Goal: Find specific page/section: Find specific page/section

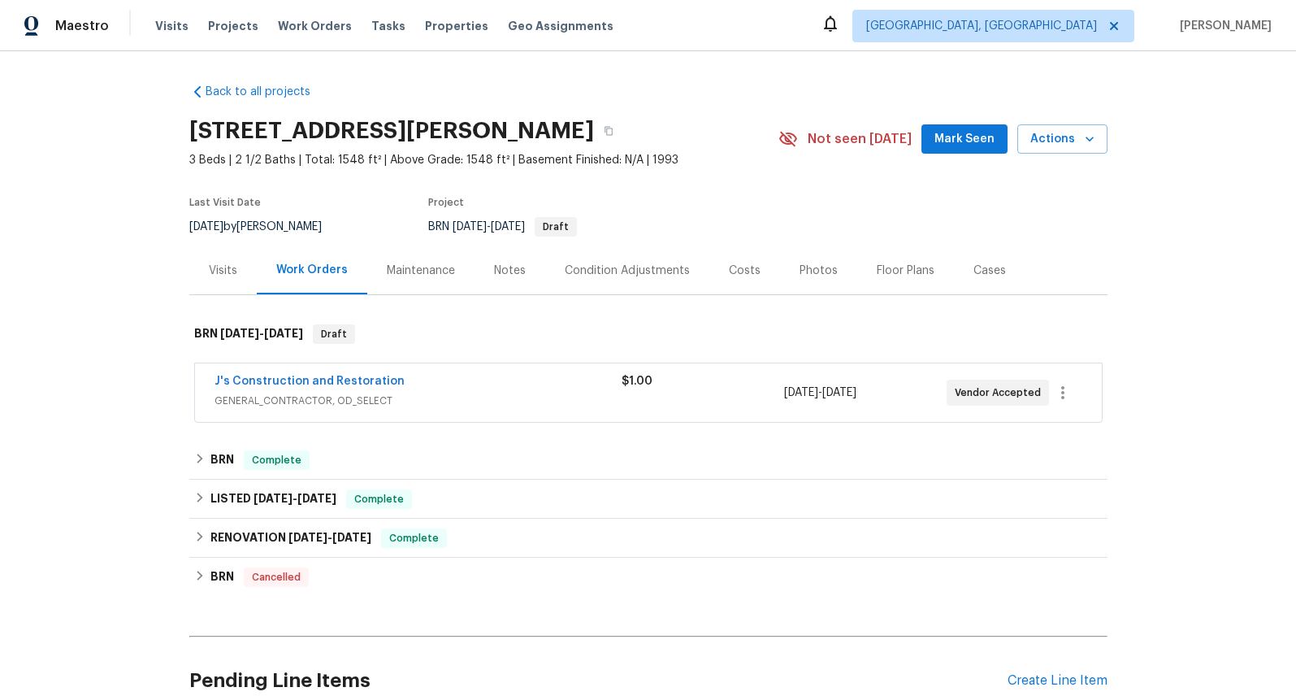
click at [321, 397] on span "GENERAL_CONTRACTOR, OD_SELECT" at bounding box center [418, 400] width 407 height 16
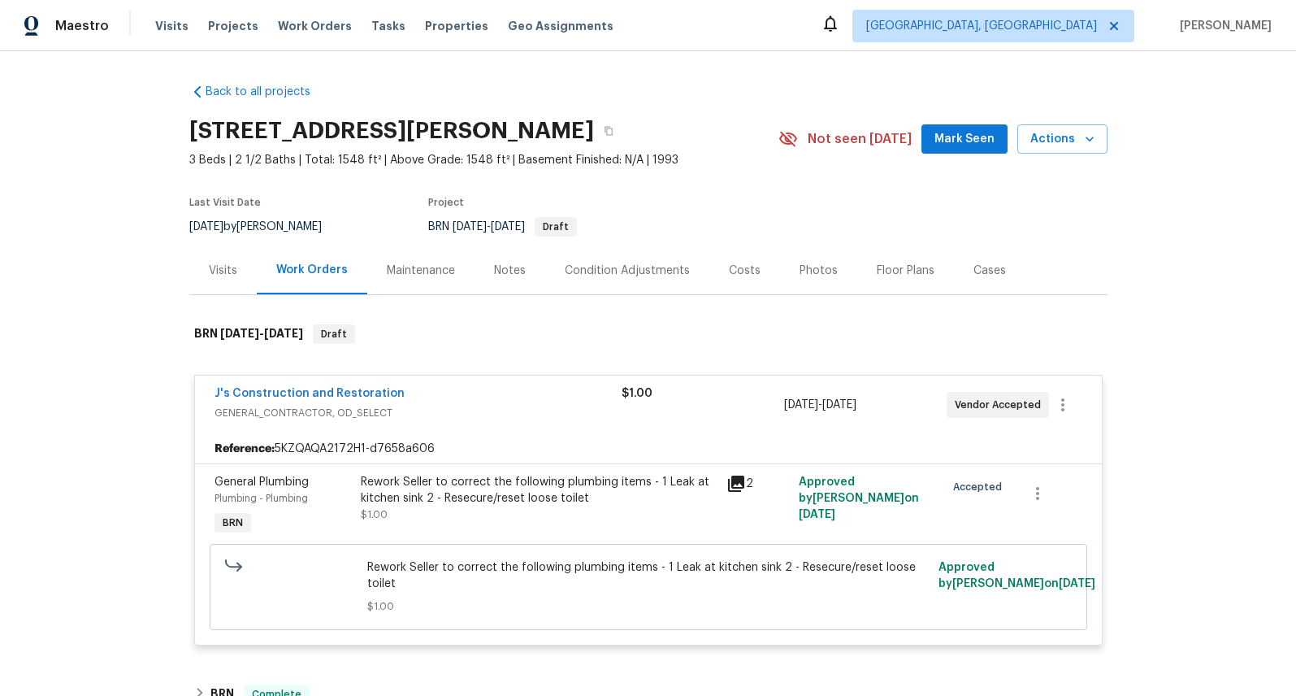
scroll to position [19, 0]
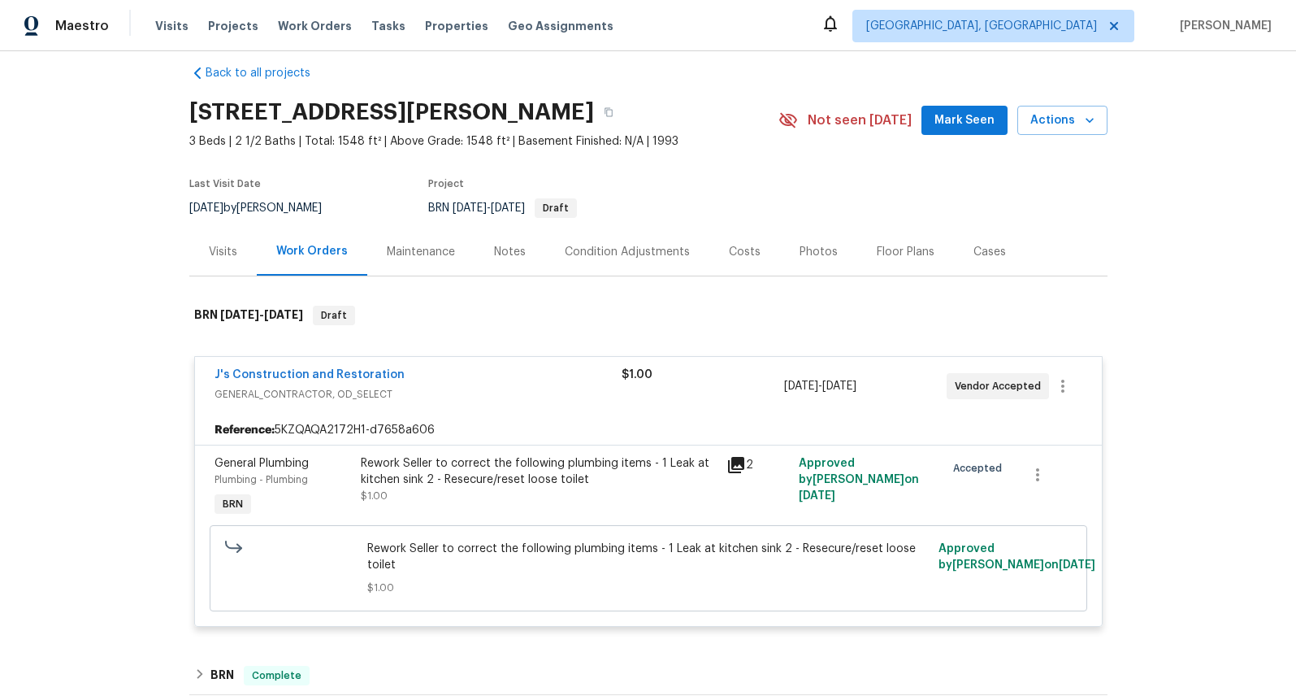
click at [726, 467] on icon at bounding box center [736, 465] width 20 height 20
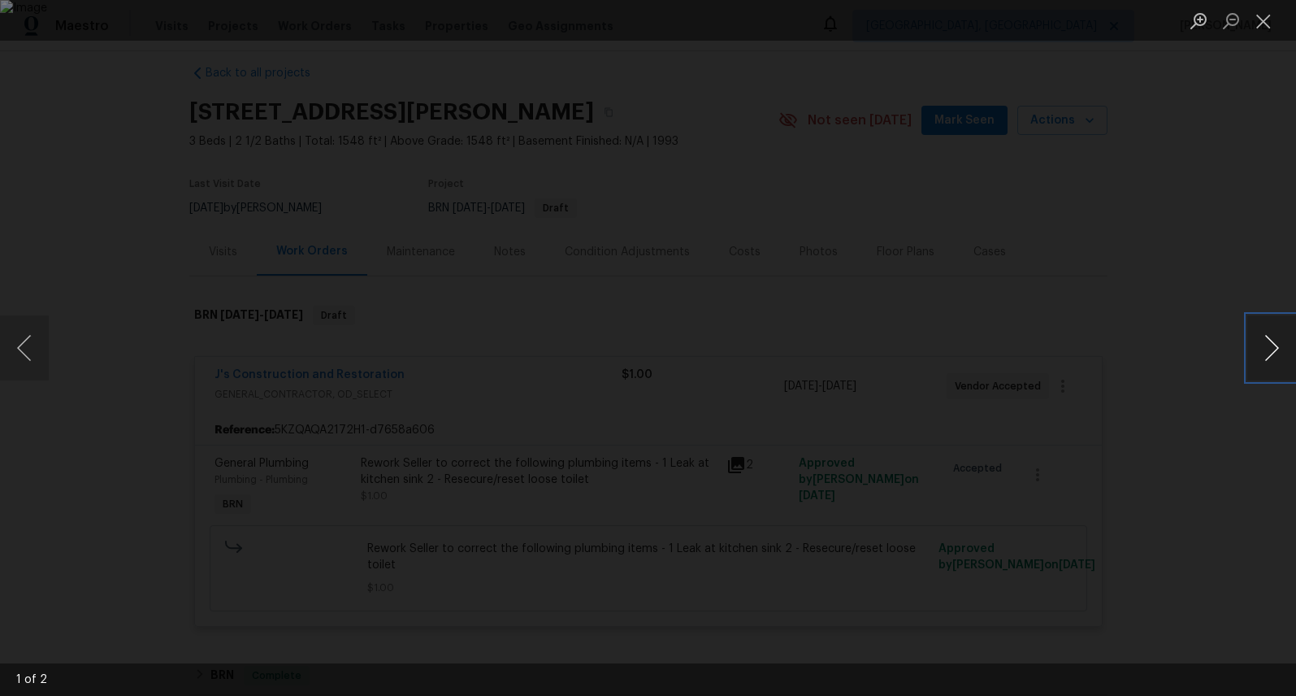
click at [1274, 357] on button "Next image" at bounding box center [1271, 347] width 49 height 65
click at [1268, 28] on button "Close lightbox" at bounding box center [1263, 21] width 33 height 28
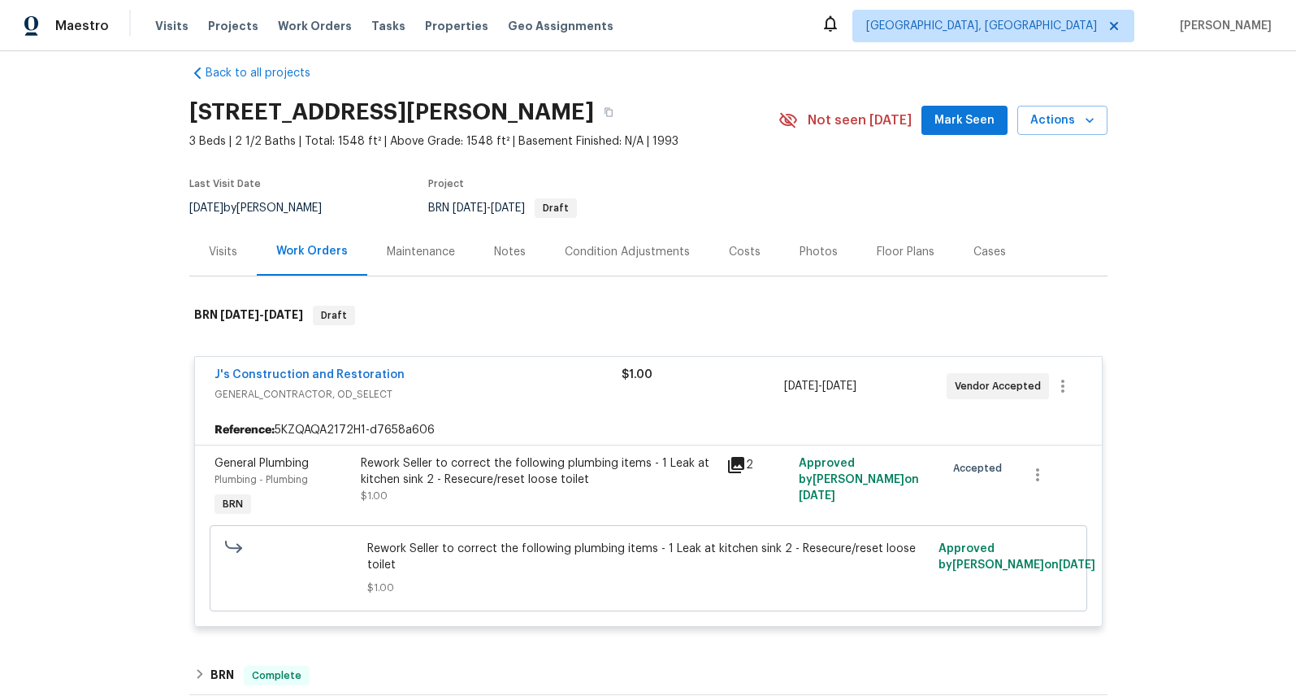
scroll to position [360, 0]
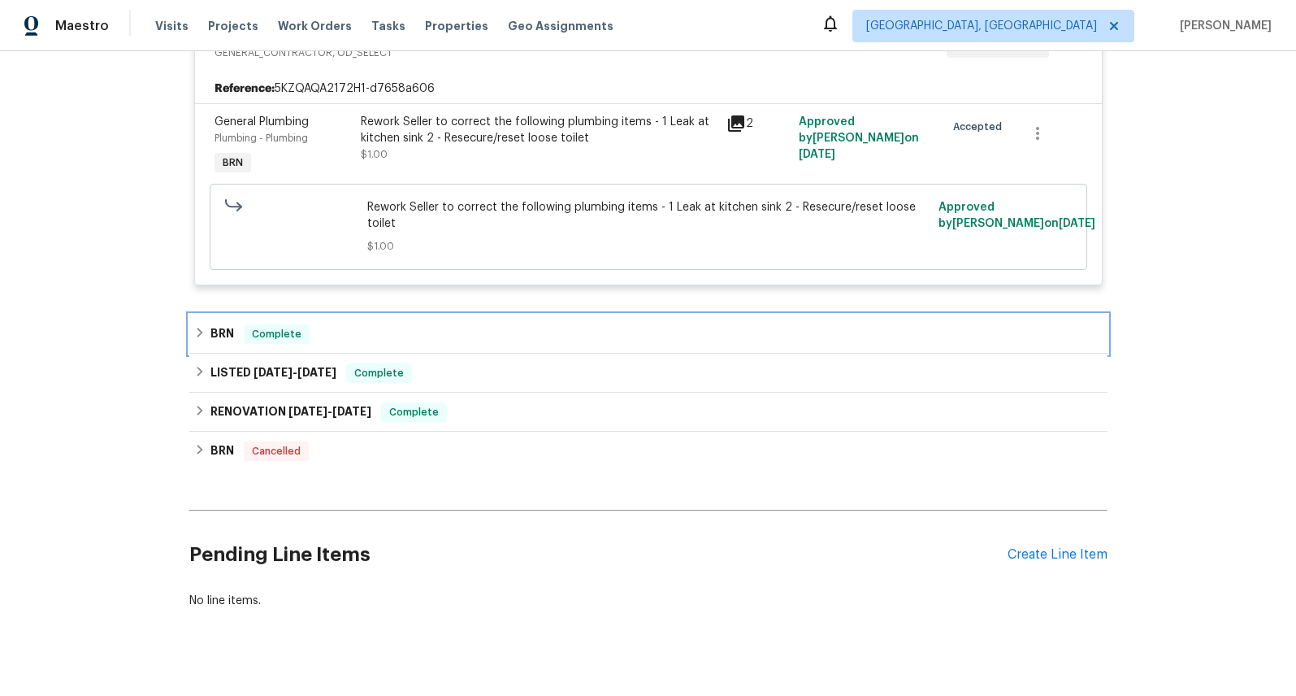
click at [222, 333] on h6 "BRN" at bounding box center [222, 334] width 24 height 20
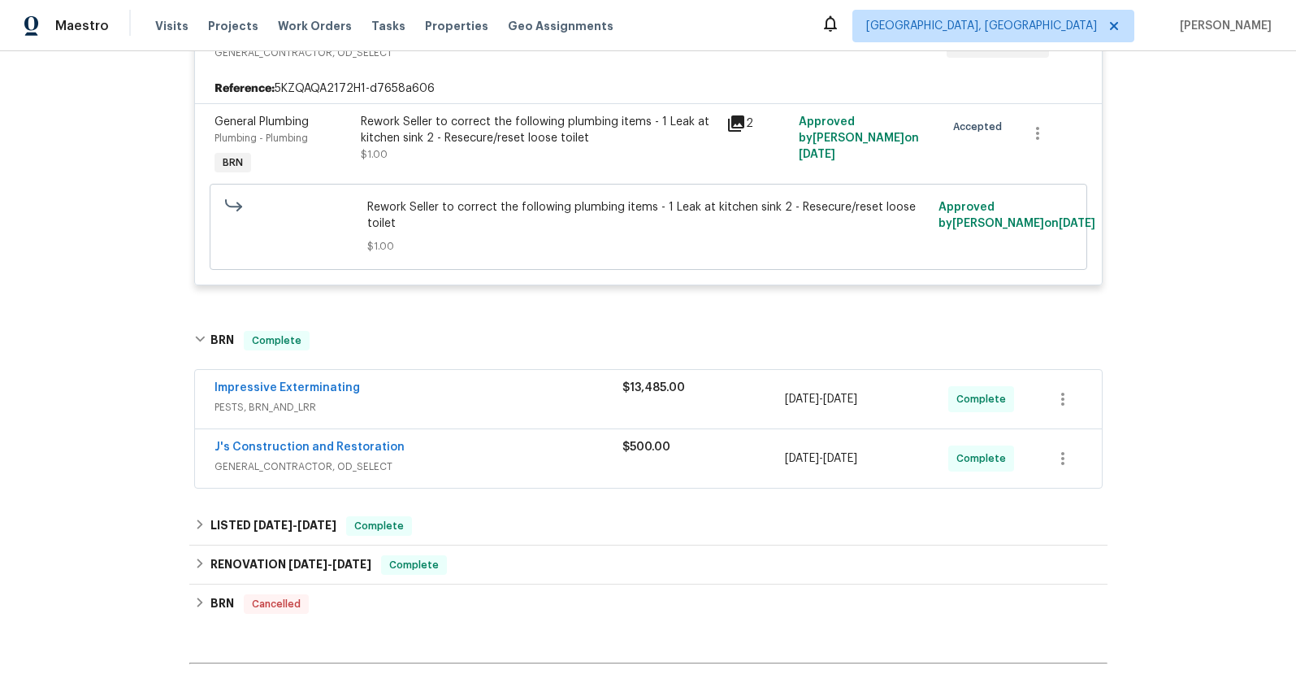
click at [284, 403] on span "PESTS, BRN_AND_LRR" at bounding box center [419, 407] width 408 height 16
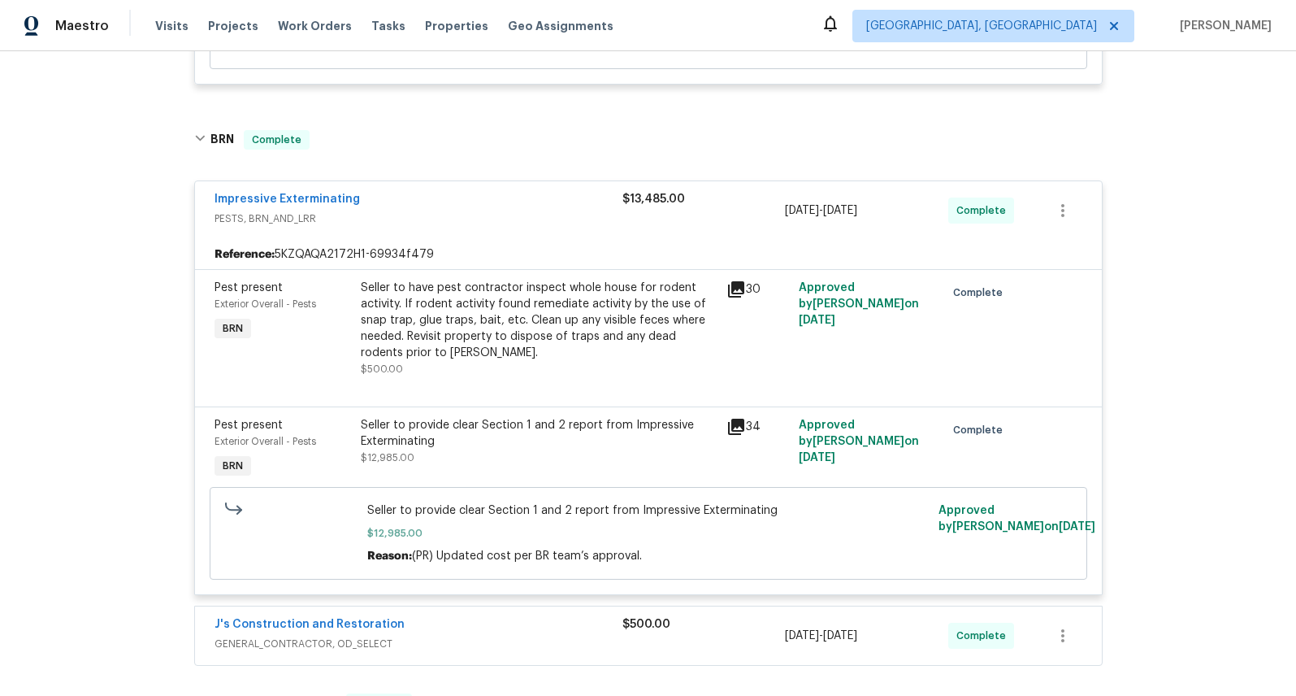
scroll to position [582, 0]
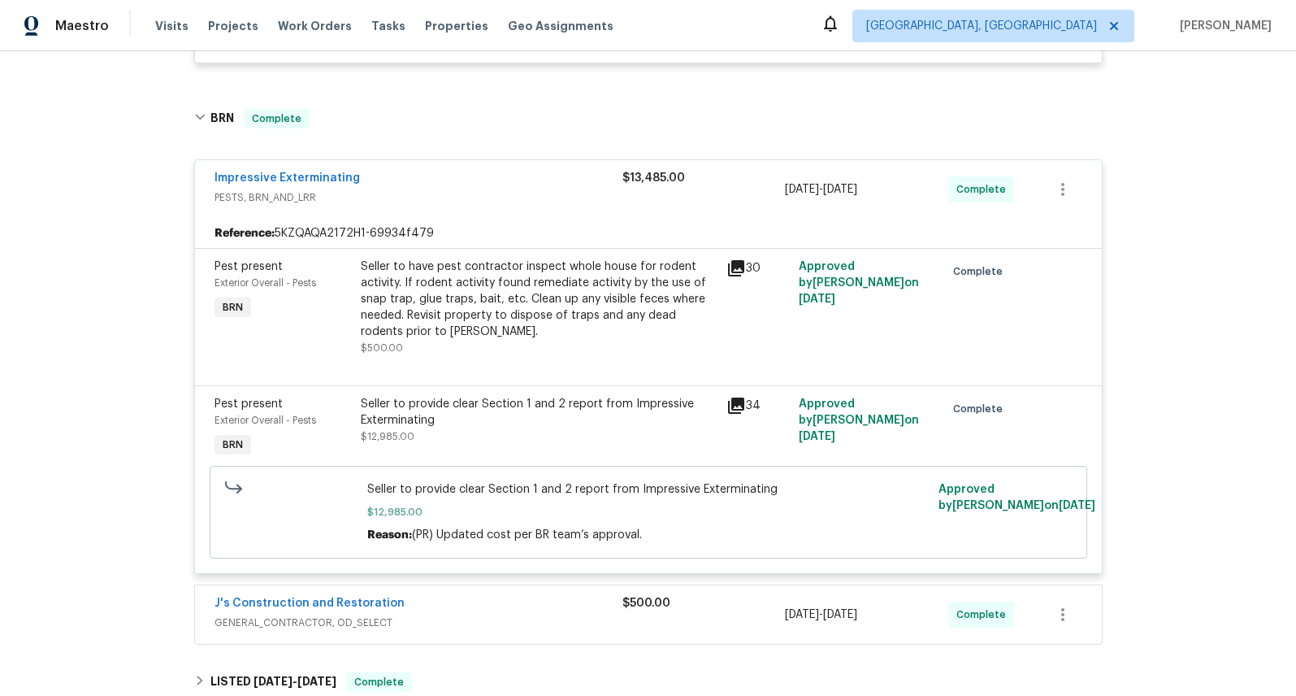
click at [728, 405] on icon at bounding box center [736, 405] width 16 height 16
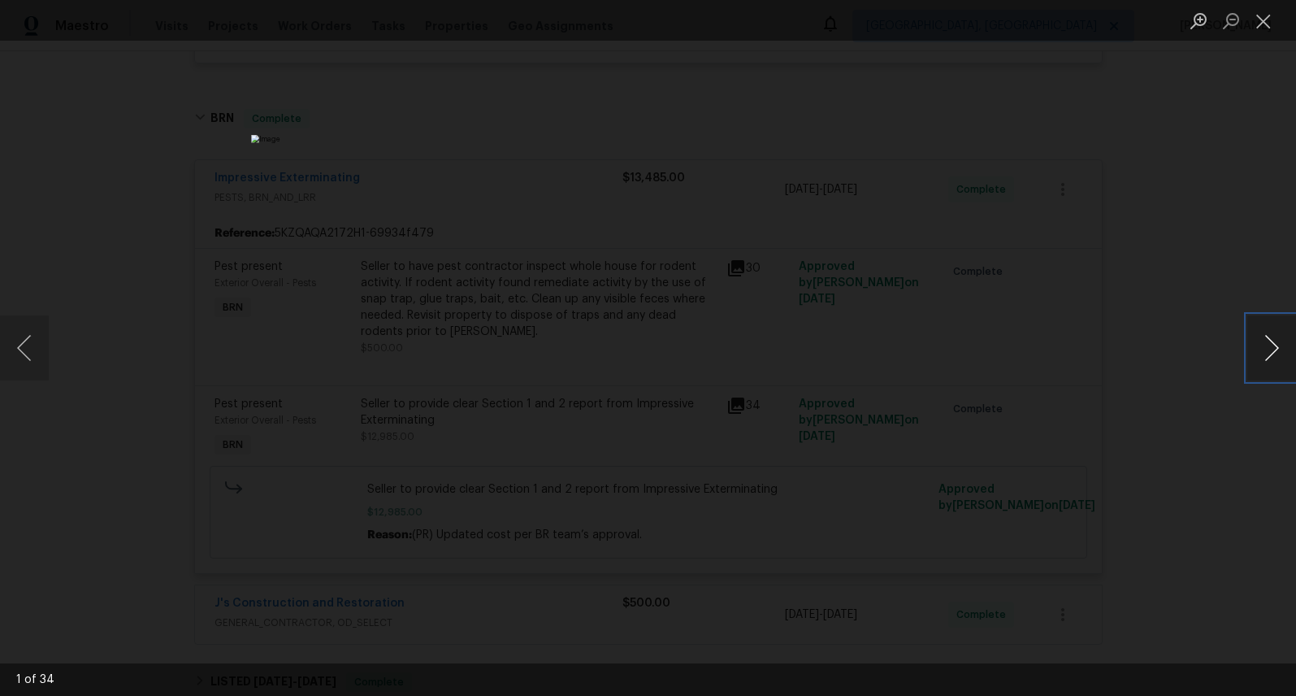
click at [1270, 350] on button "Next image" at bounding box center [1271, 347] width 49 height 65
click at [1269, 350] on button "Next image" at bounding box center [1271, 347] width 49 height 65
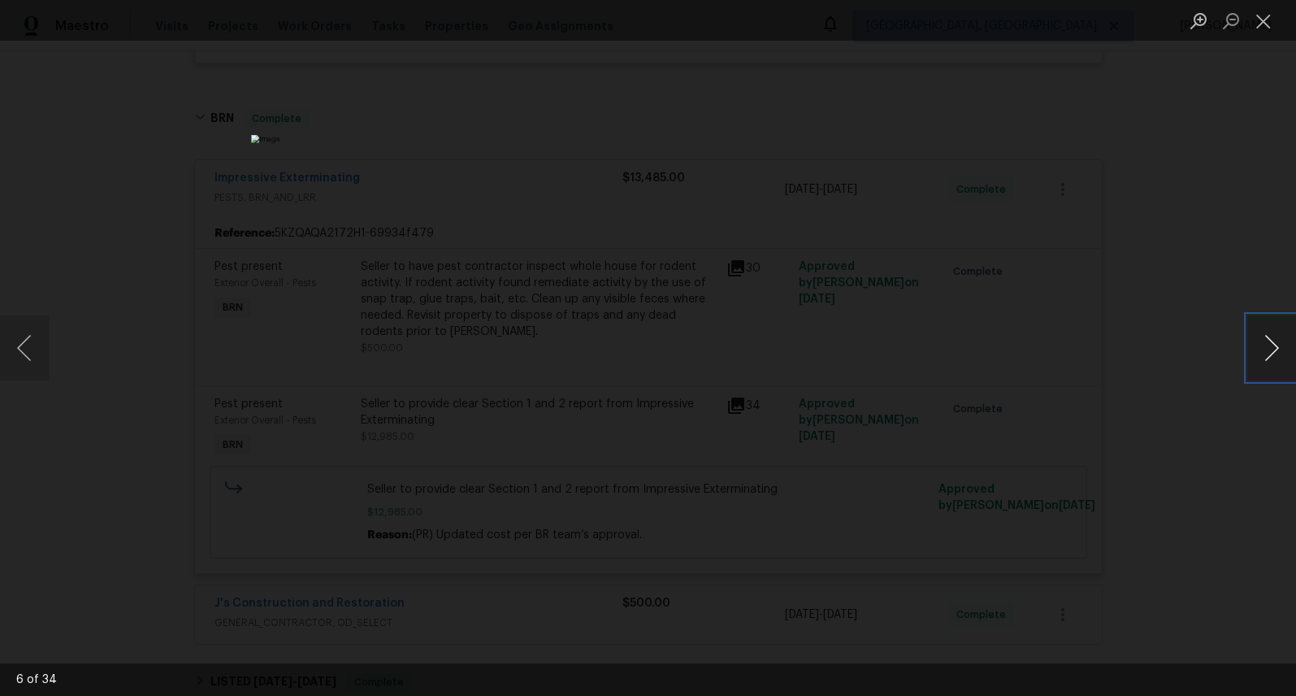
click at [1269, 350] on button "Next image" at bounding box center [1271, 347] width 49 height 65
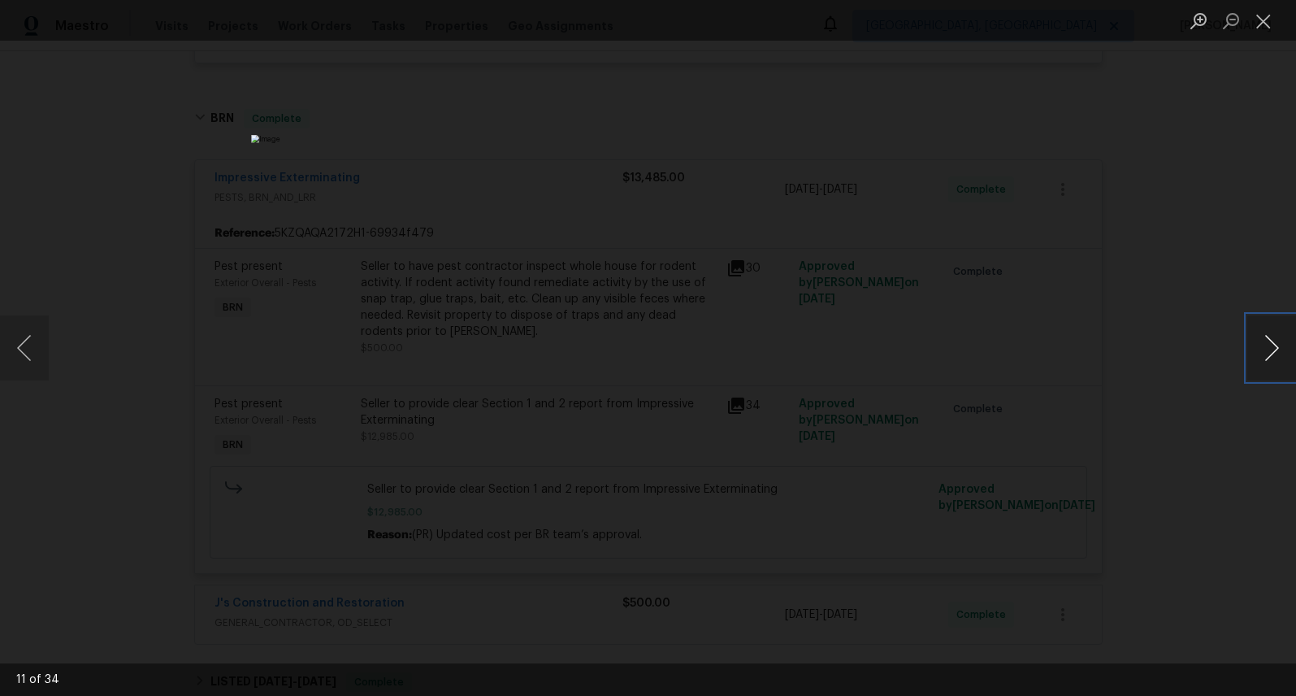
click at [1269, 350] on button "Next image" at bounding box center [1271, 347] width 49 height 65
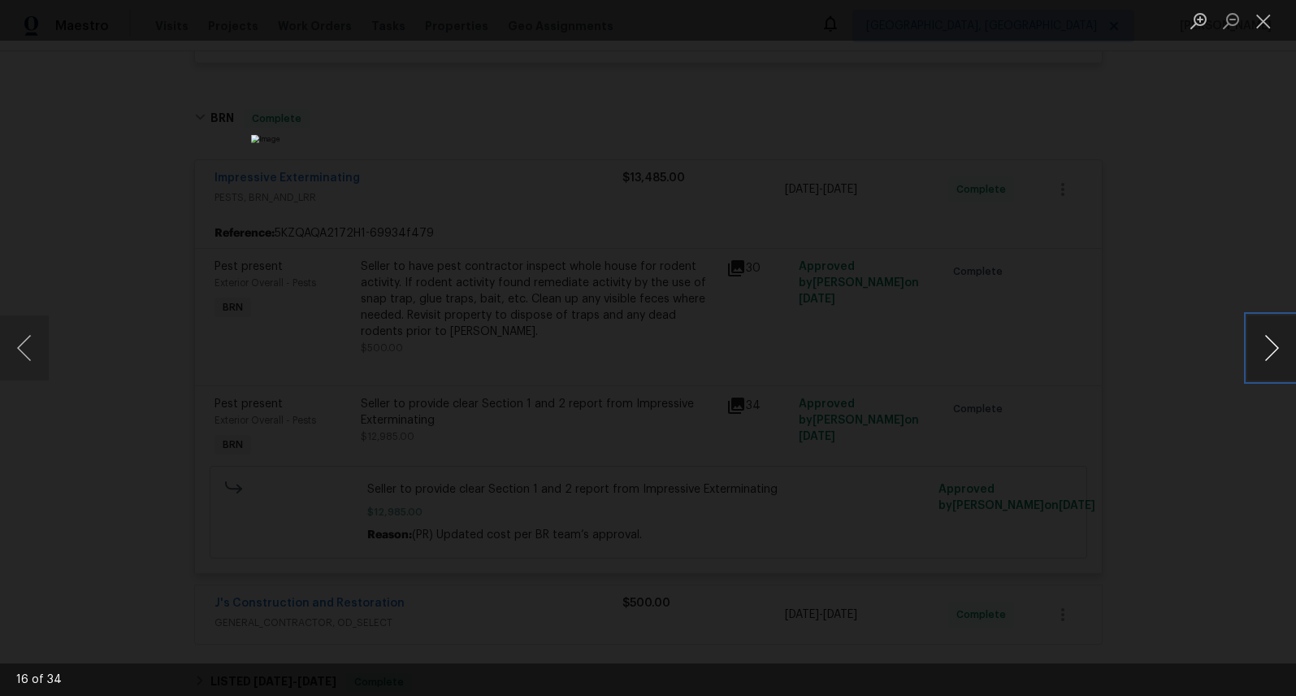
click at [1269, 350] on button "Next image" at bounding box center [1271, 347] width 49 height 65
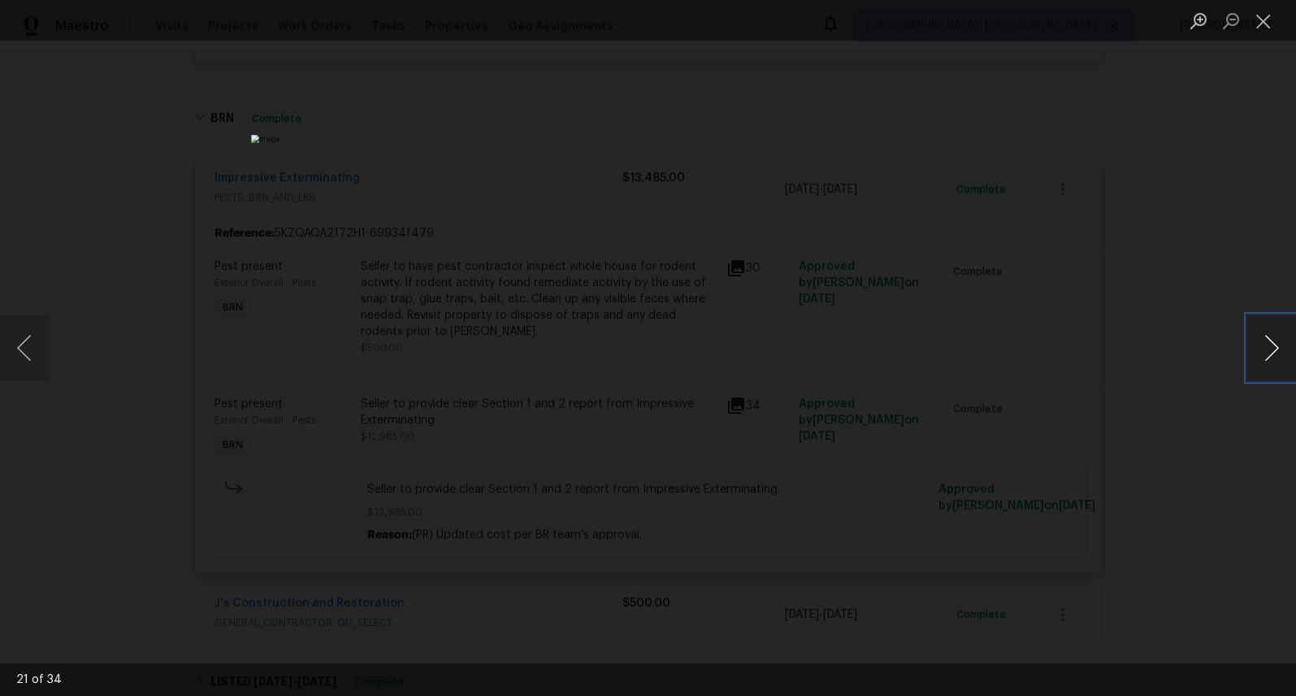
click at [1269, 350] on button "Next image" at bounding box center [1271, 347] width 49 height 65
click at [1264, 22] on button "Close lightbox" at bounding box center [1263, 21] width 33 height 28
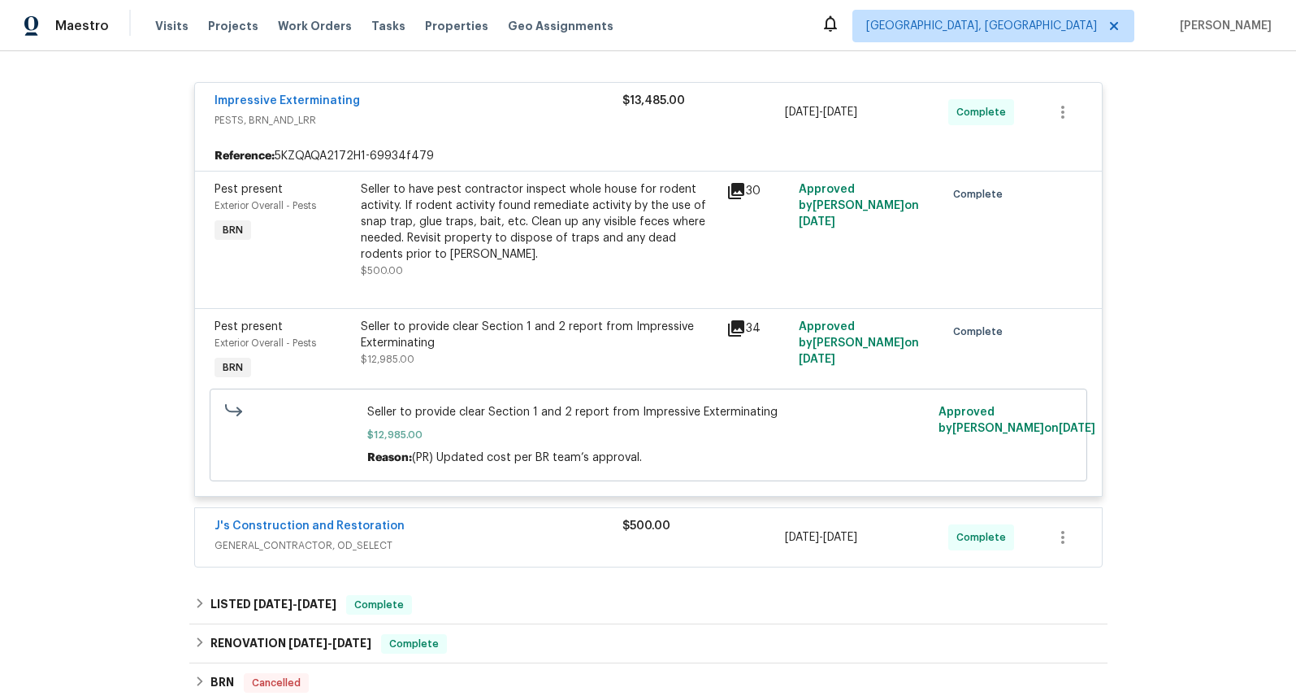
scroll to position [730, 0]
